Goal: Transaction & Acquisition: Purchase product/service

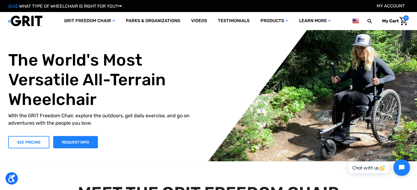
click at [32, 141] on link "SEE PRICING" at bounding box center [28, 142] width 41 height 12
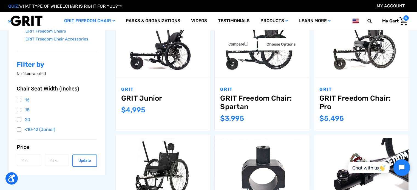
scroll to position [110, 0]
click at [21, 120] on link "20" at bounding box center [57, 120] width 80 height 8
